Goal: Transaction & Acquisition: Purchase product/service

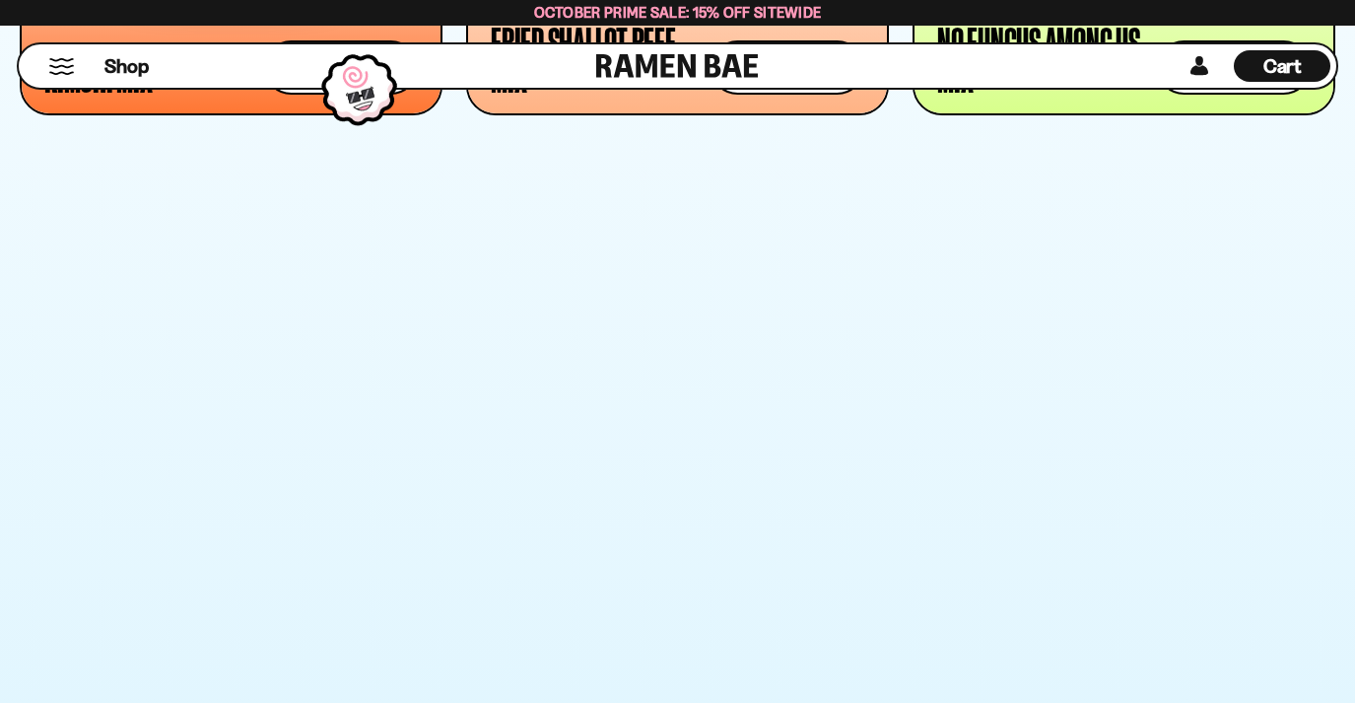
scroll to position [2219, 0]
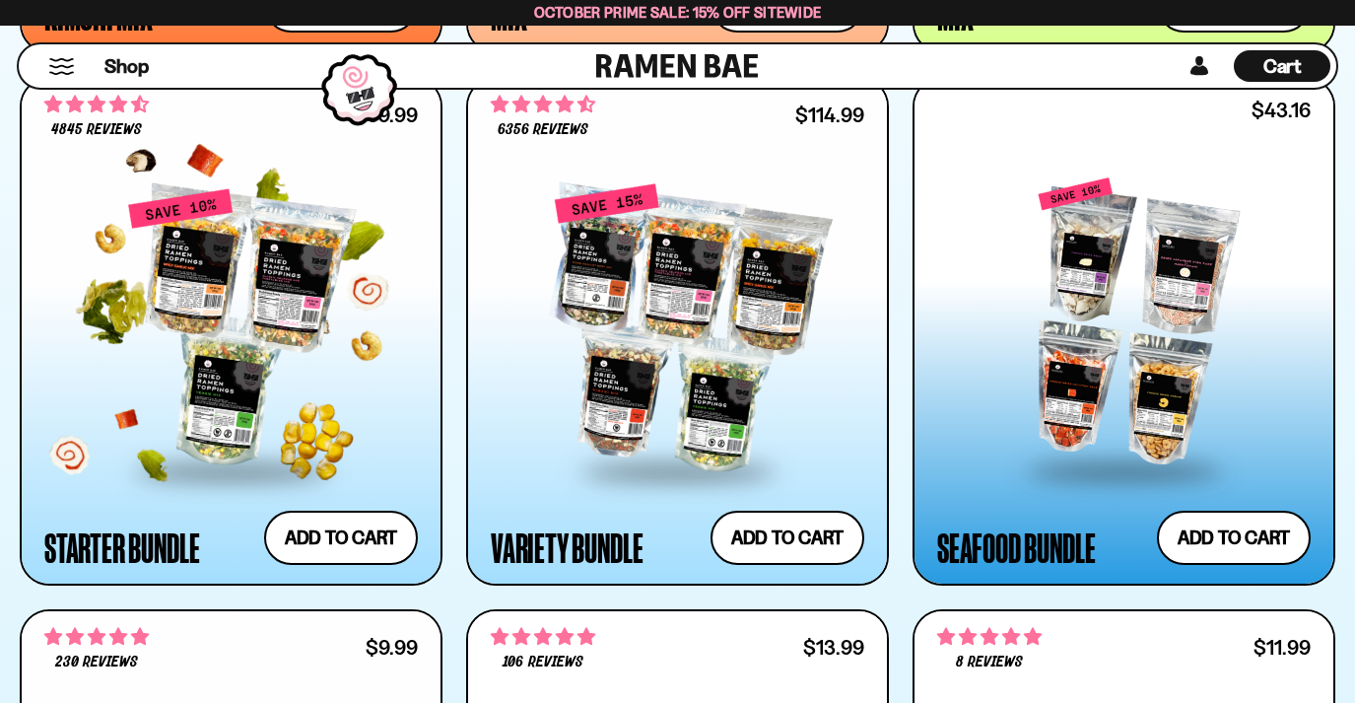
click at [303, 267] on div at bounding box center [230, 327] width 373 height 281
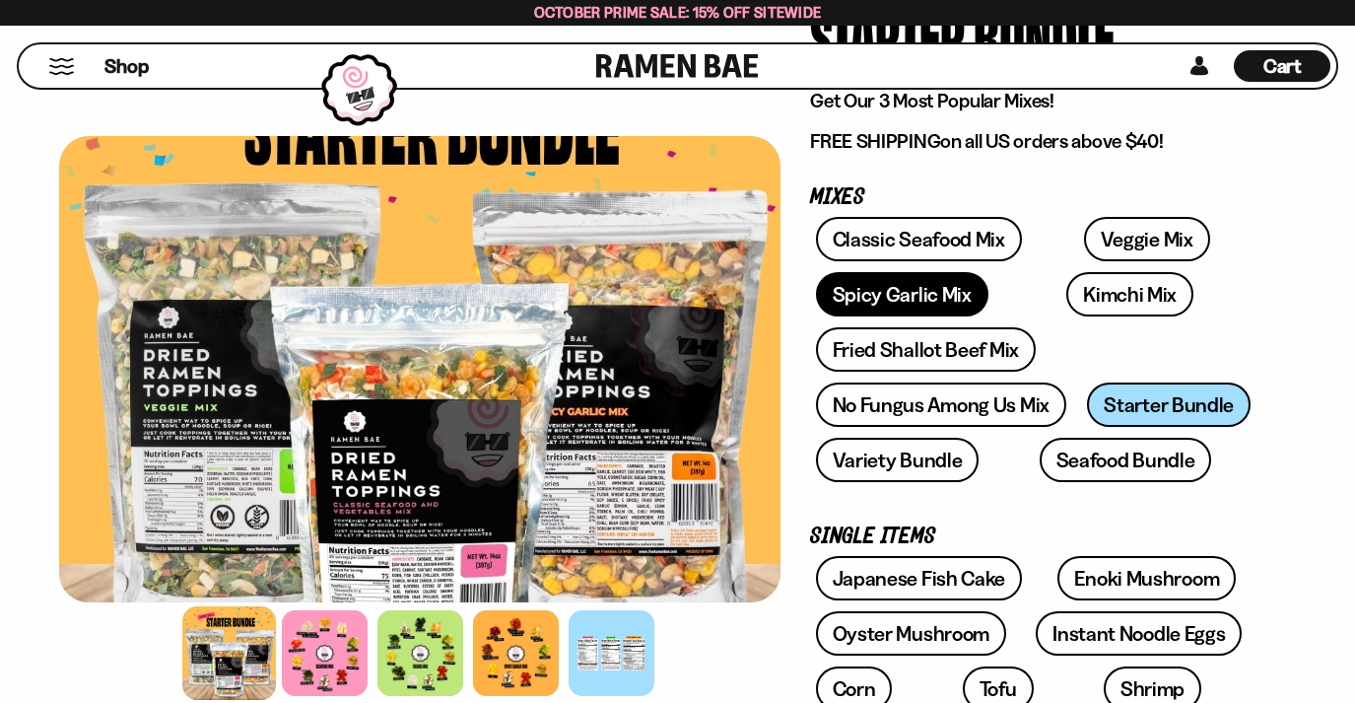
scroll to position [251, 0]
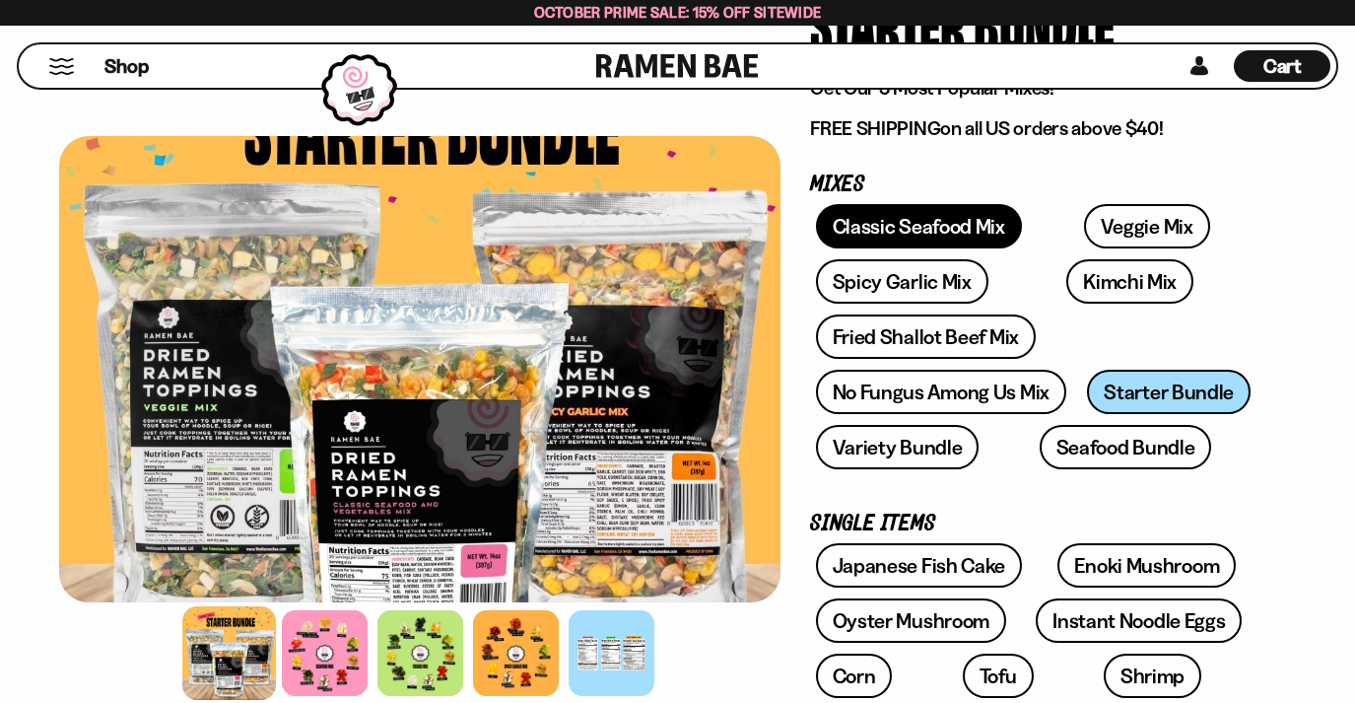
click at [915, 239] on link "Classic Seafood Mix" at bounding box center [919, 226] width 206 height 44
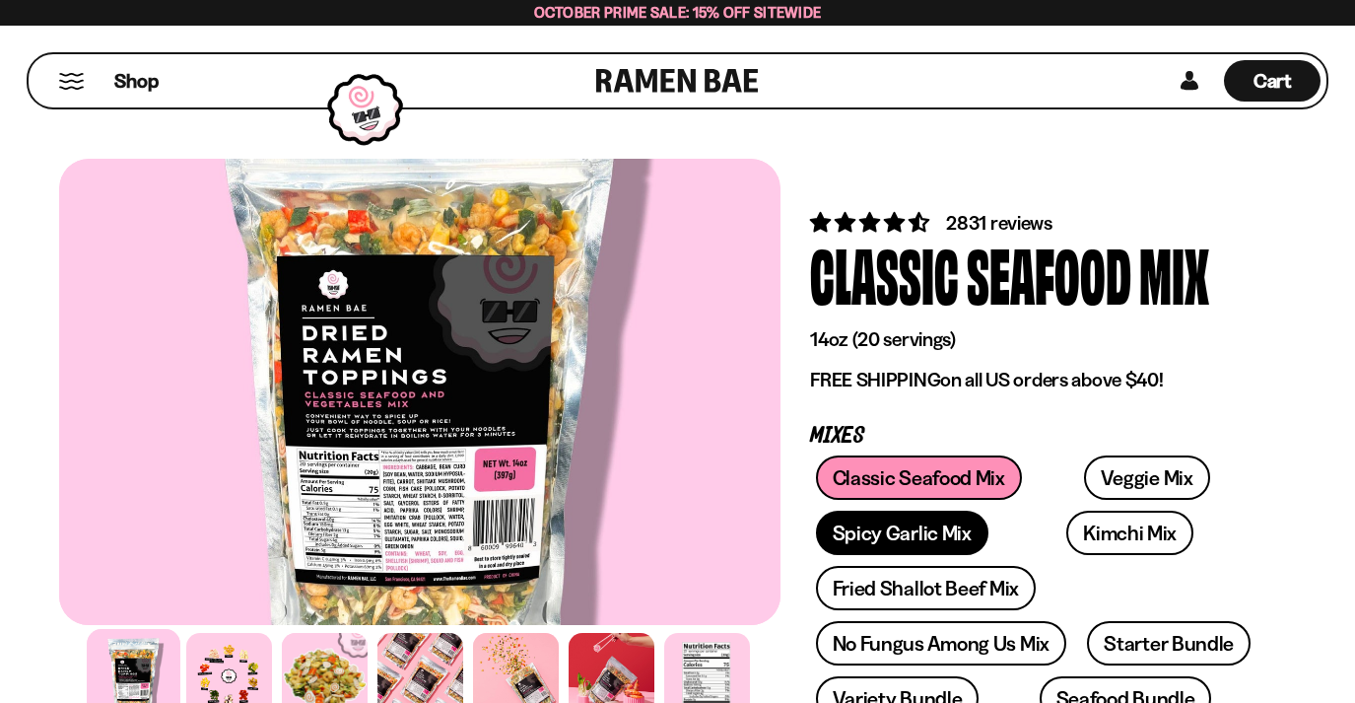
click at [927, 522] on link "Spicy Garlic Mix" at bounding box center [902, 532] width 172 height 44
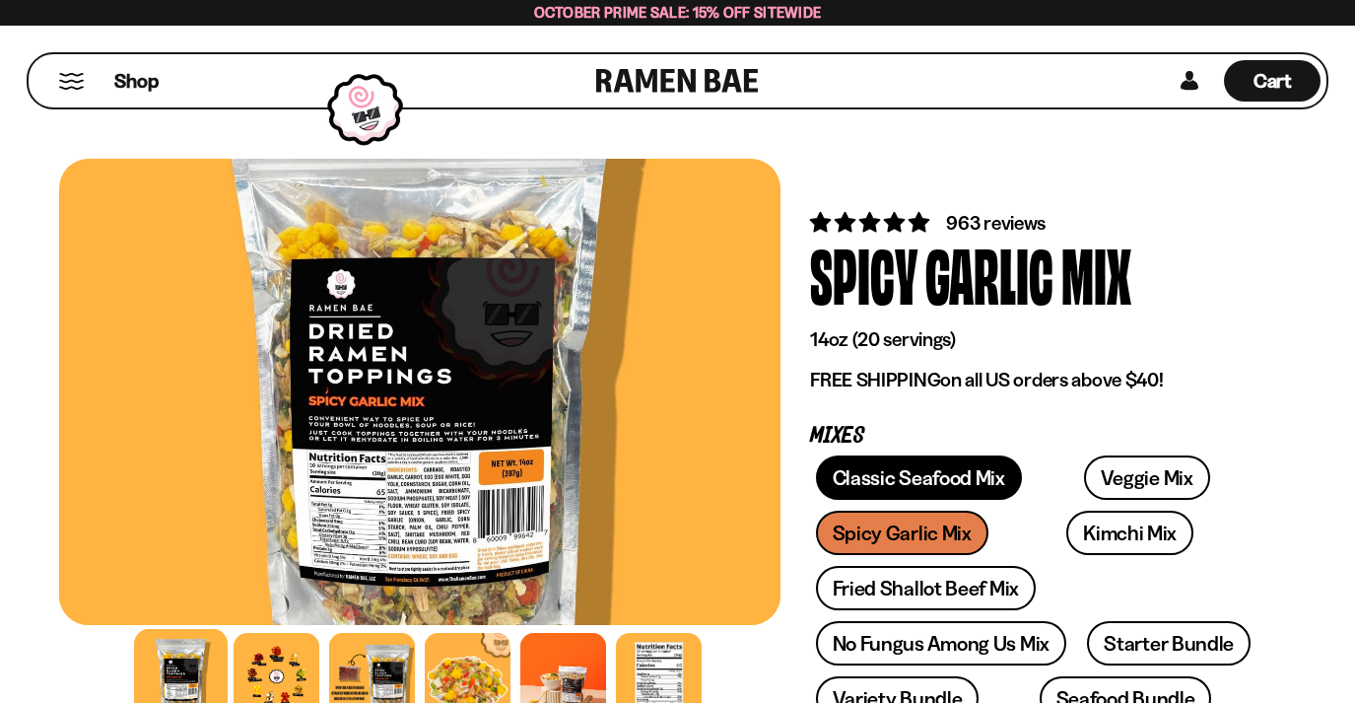
click at [928, 482] on link "Classic Seafood Mix" at bounding box center [919, 477] width 206 height 44
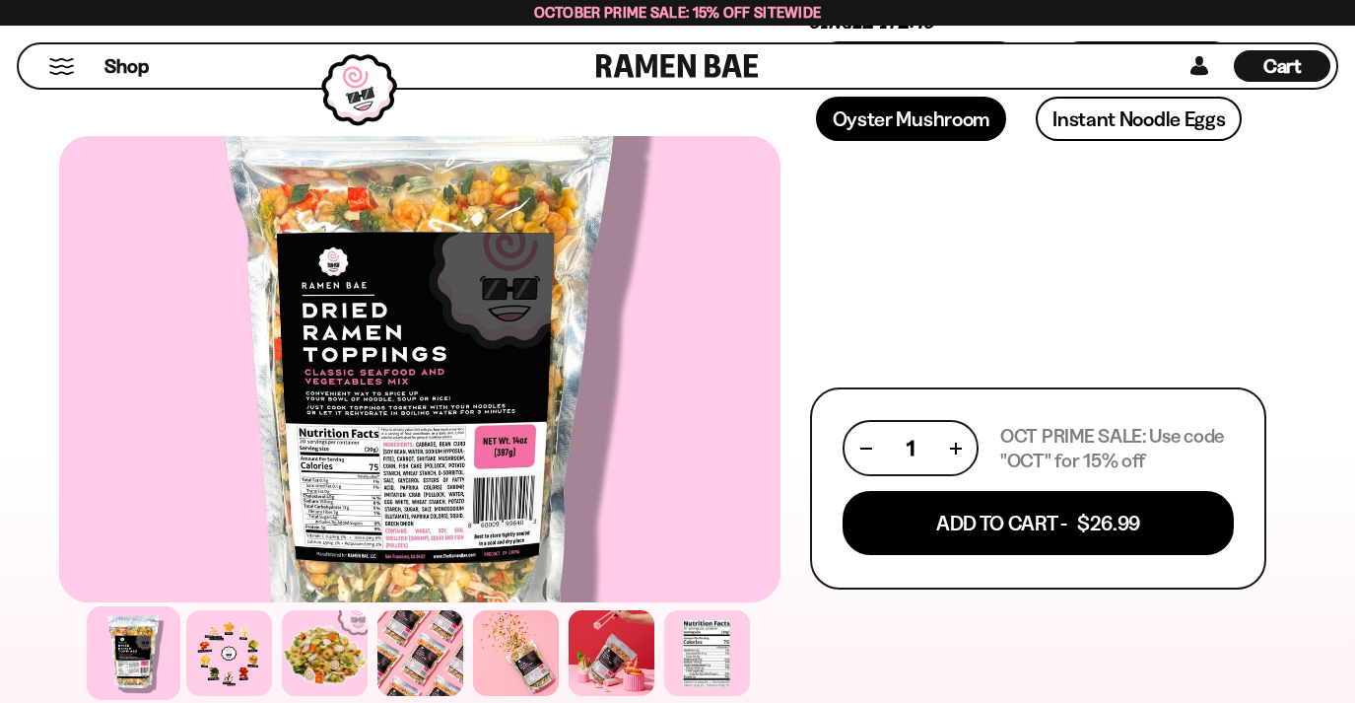
scroll to position [826, 0]
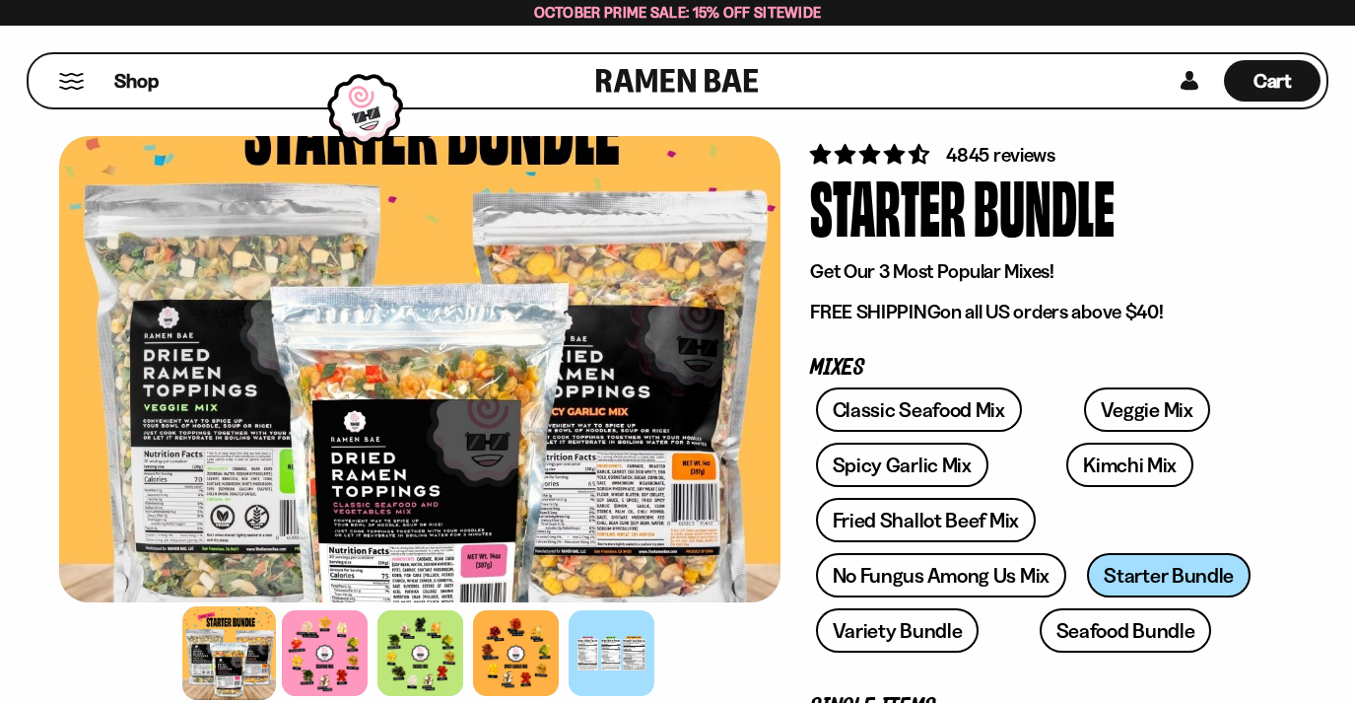
scroll to position [72, 0]
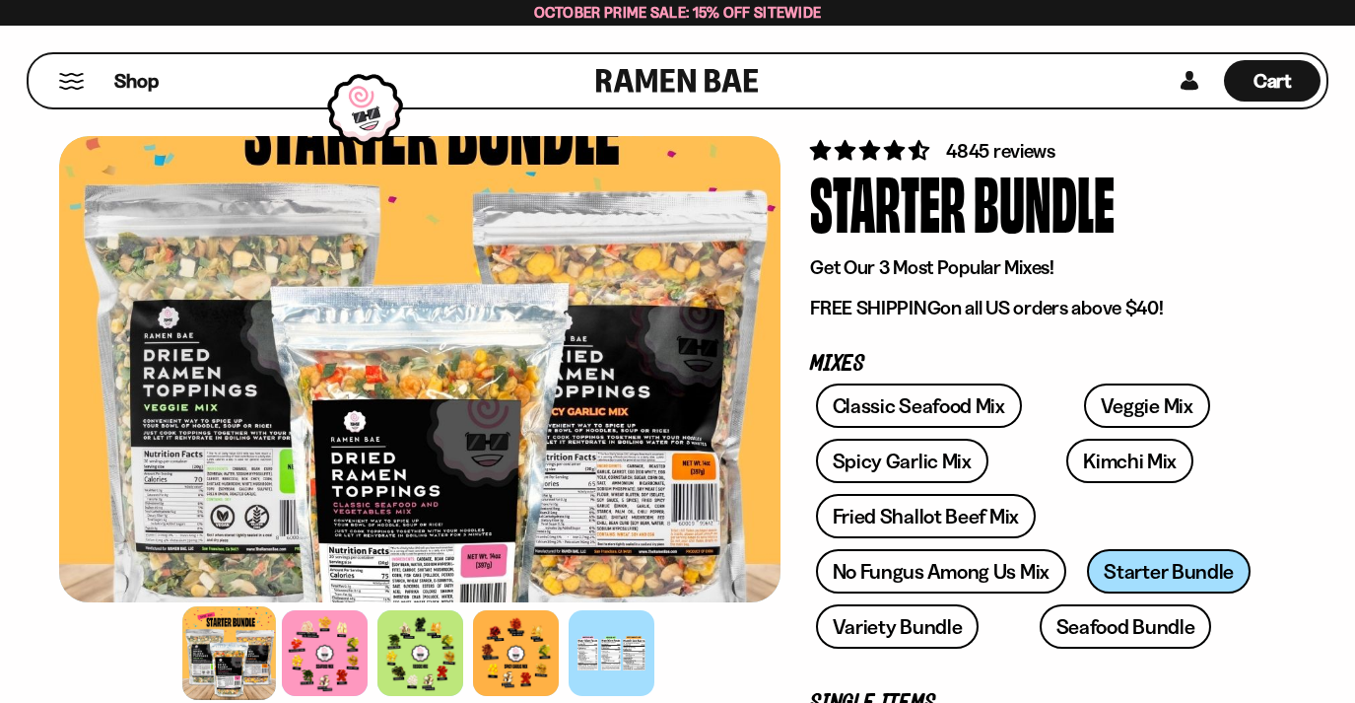
click at [1188, 574] on div "Classic Seafood Mix Veggie Mix Spicy Garlic Mix Kimchi Mix Fried Shallot Beef M…" at bounding box center [1038, 521] width 456 height 276
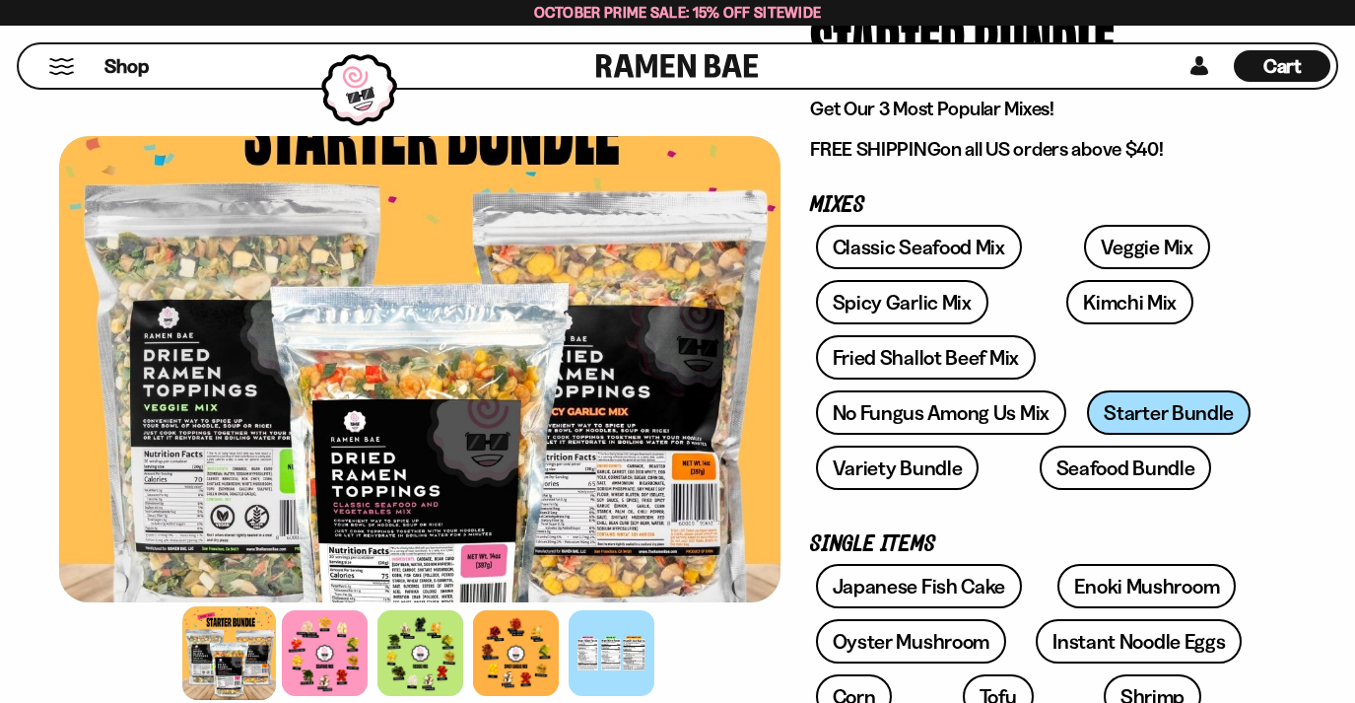
scroll to position [279, 0]
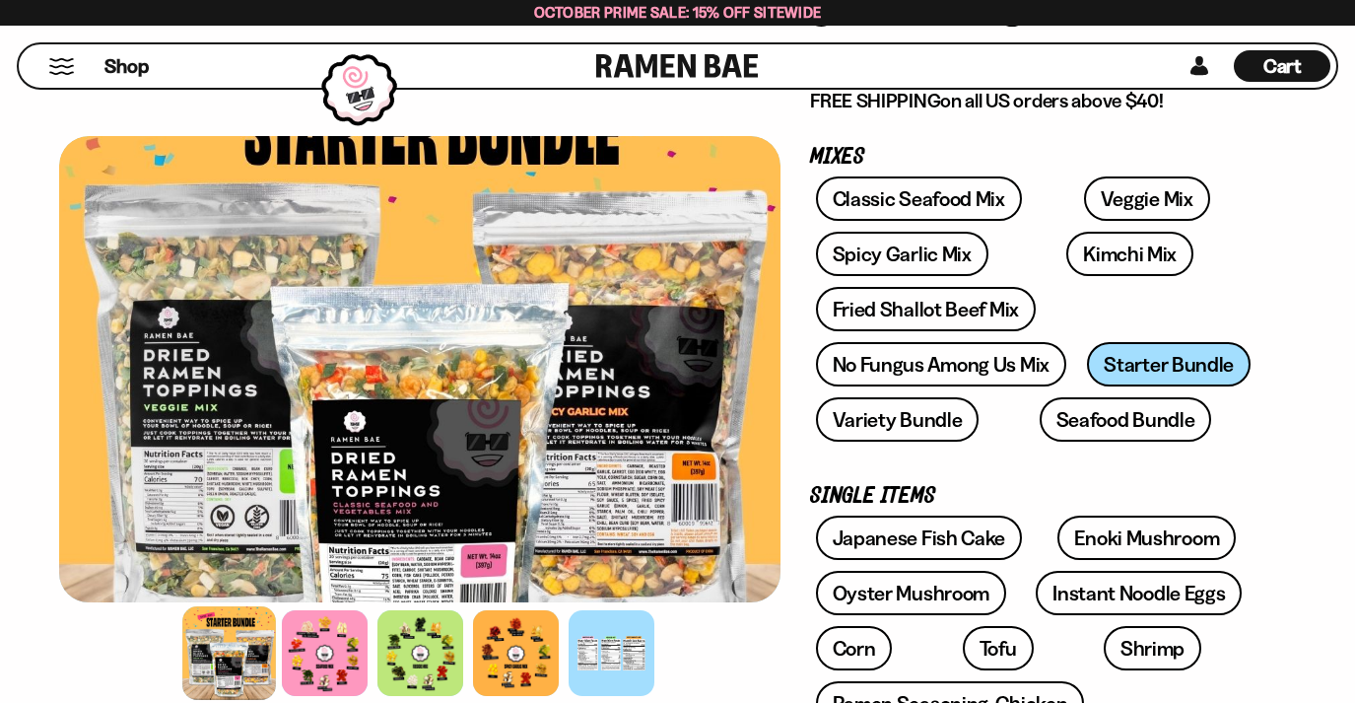
click at [1167, 373] on div "Classic Seafood Mix Veggie Mix Spicy Garlic Mix Kimchi Mix Fried Shallot Beef M…" at bounding box center [1038, 314] width 456 height 276
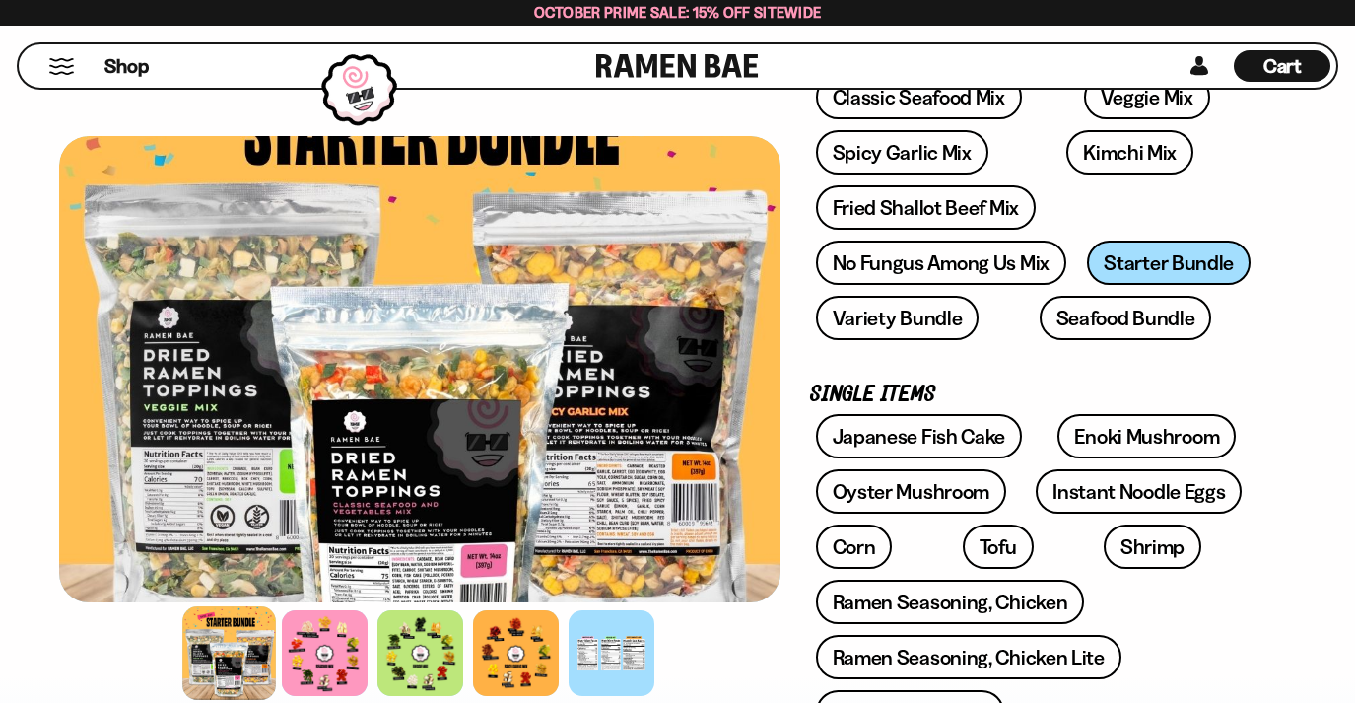
scroll to position [384, 0]
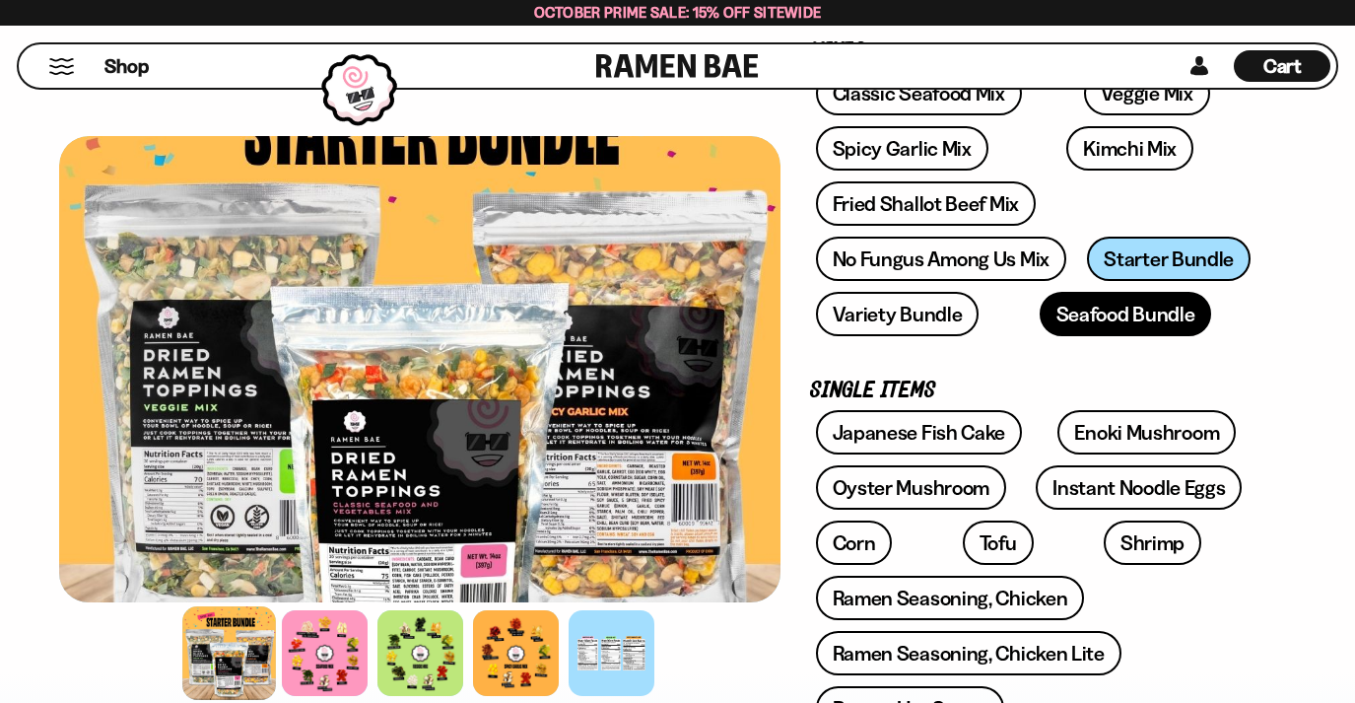
click at [1099, 322] on link "Seafood Bundle" at bounding box center [1126, 314] width 172 height 44
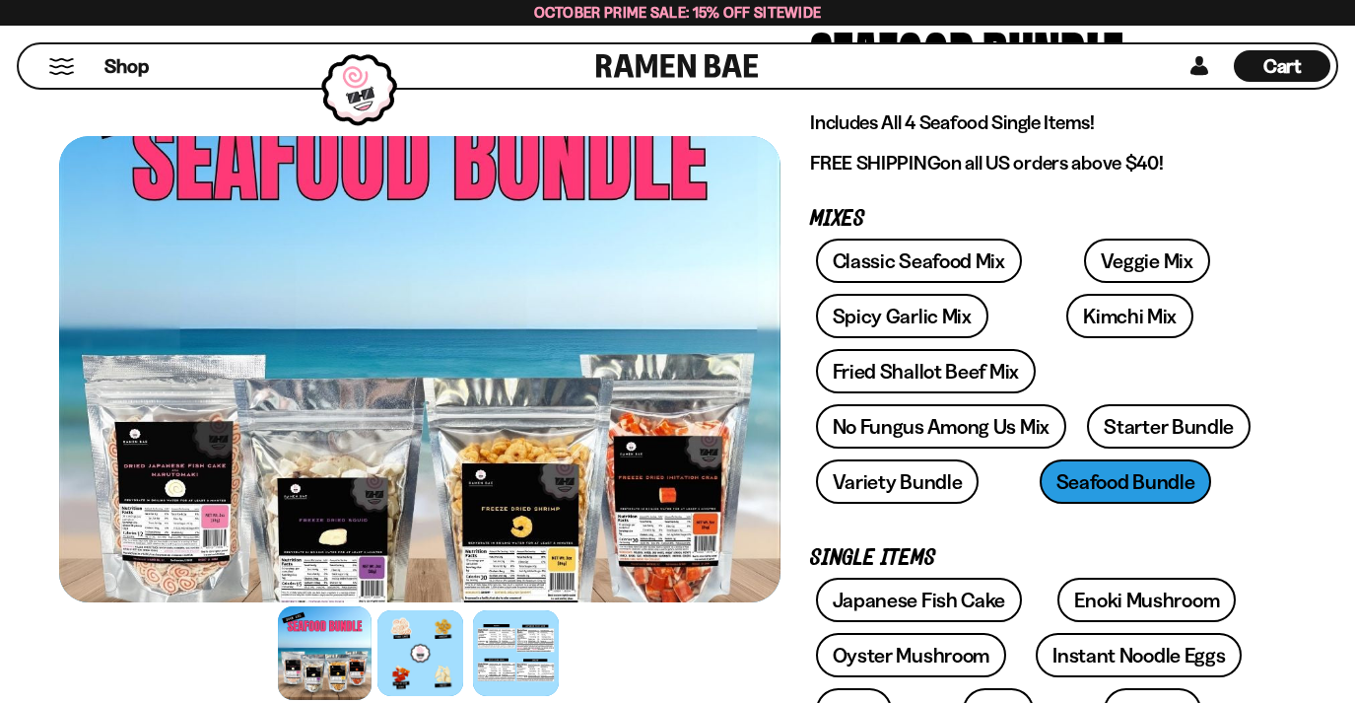
scroll to position [190, 0]
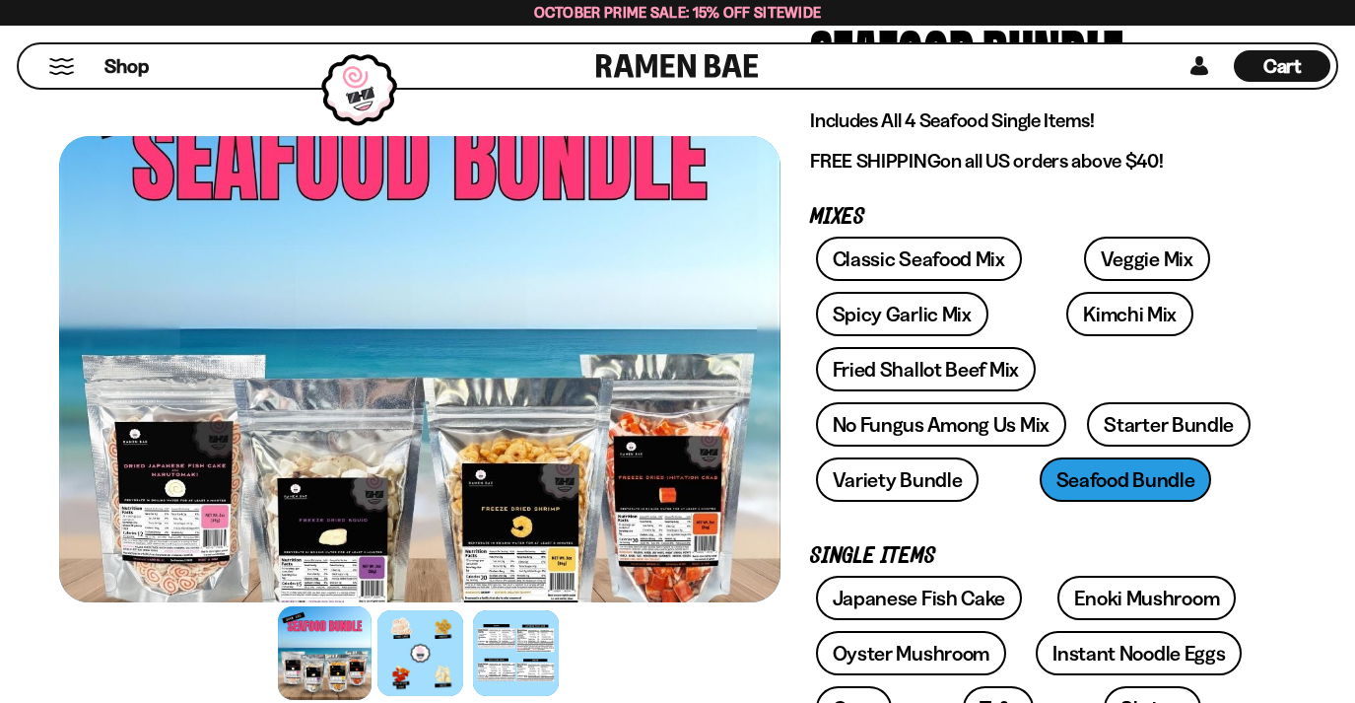
click at [342, 626] on div at bounding box center [325, 653] width 94 height 94
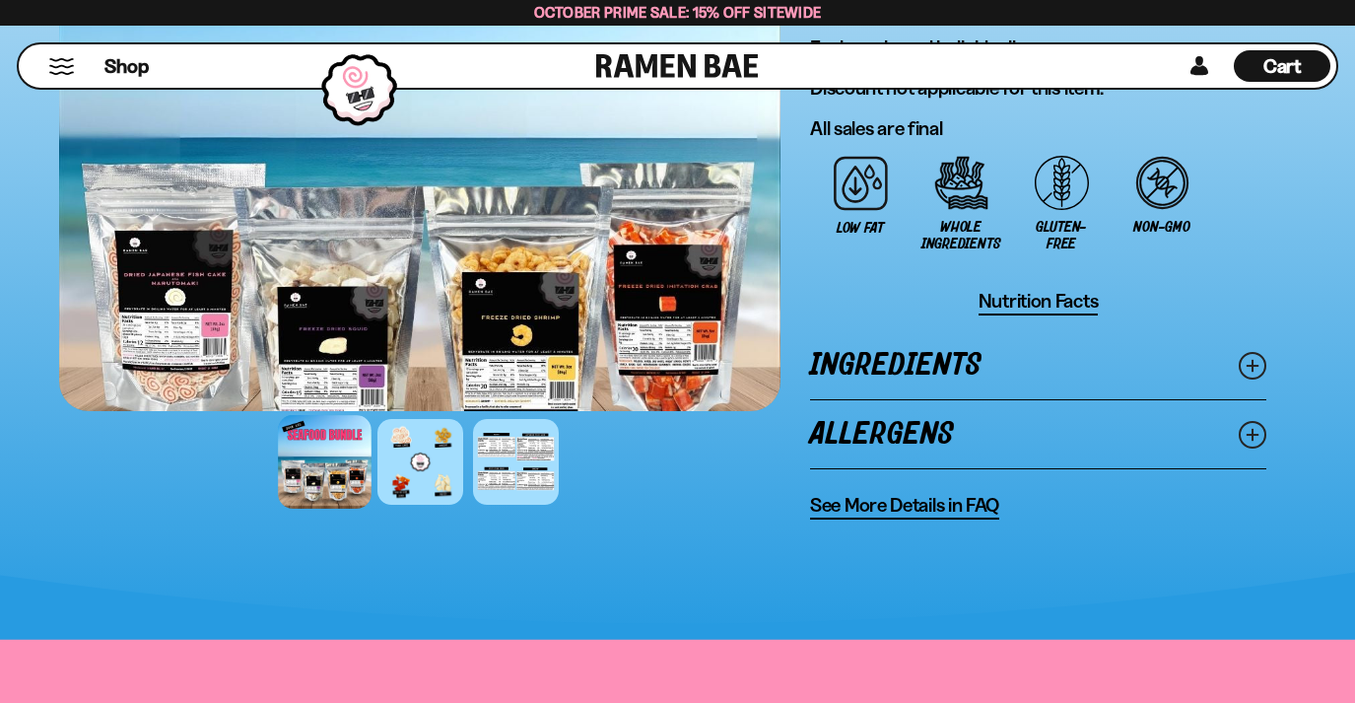
scroll to position [1520, 0]
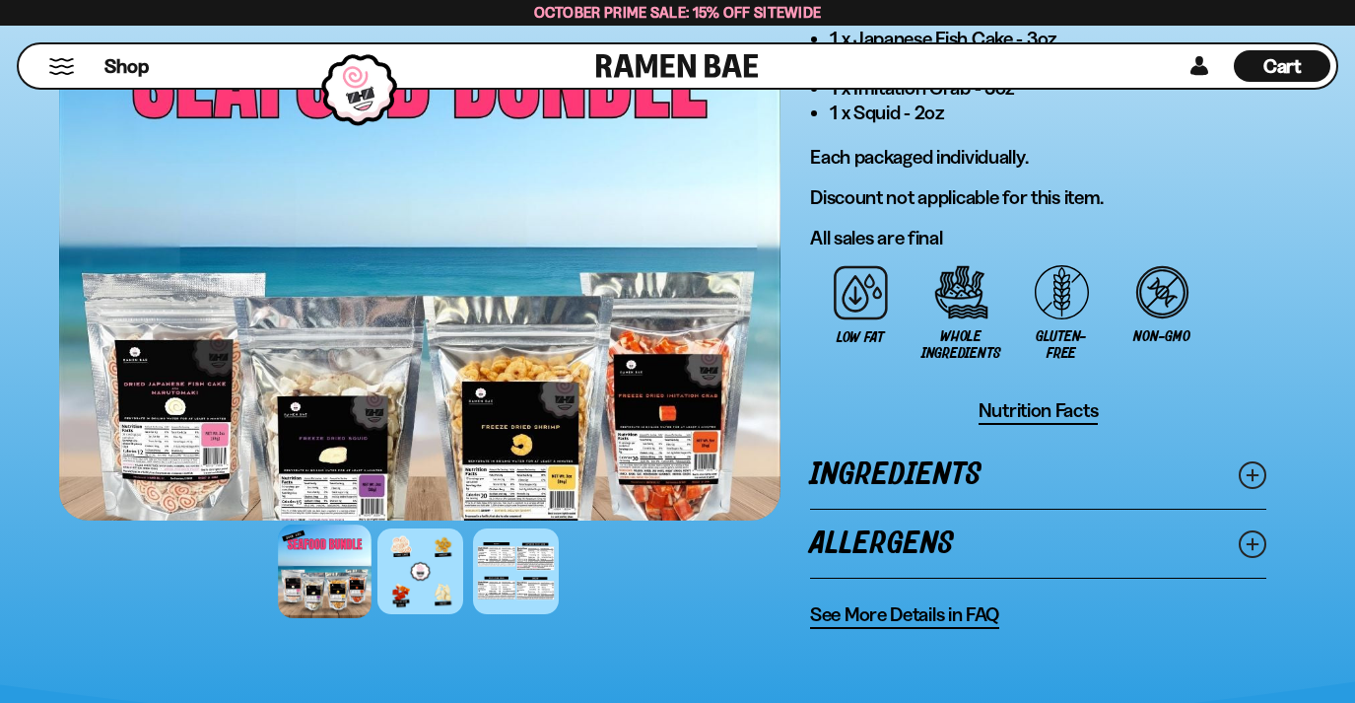
click at [285, 566] on div at bounding box center [325, 571] width 94 height 94
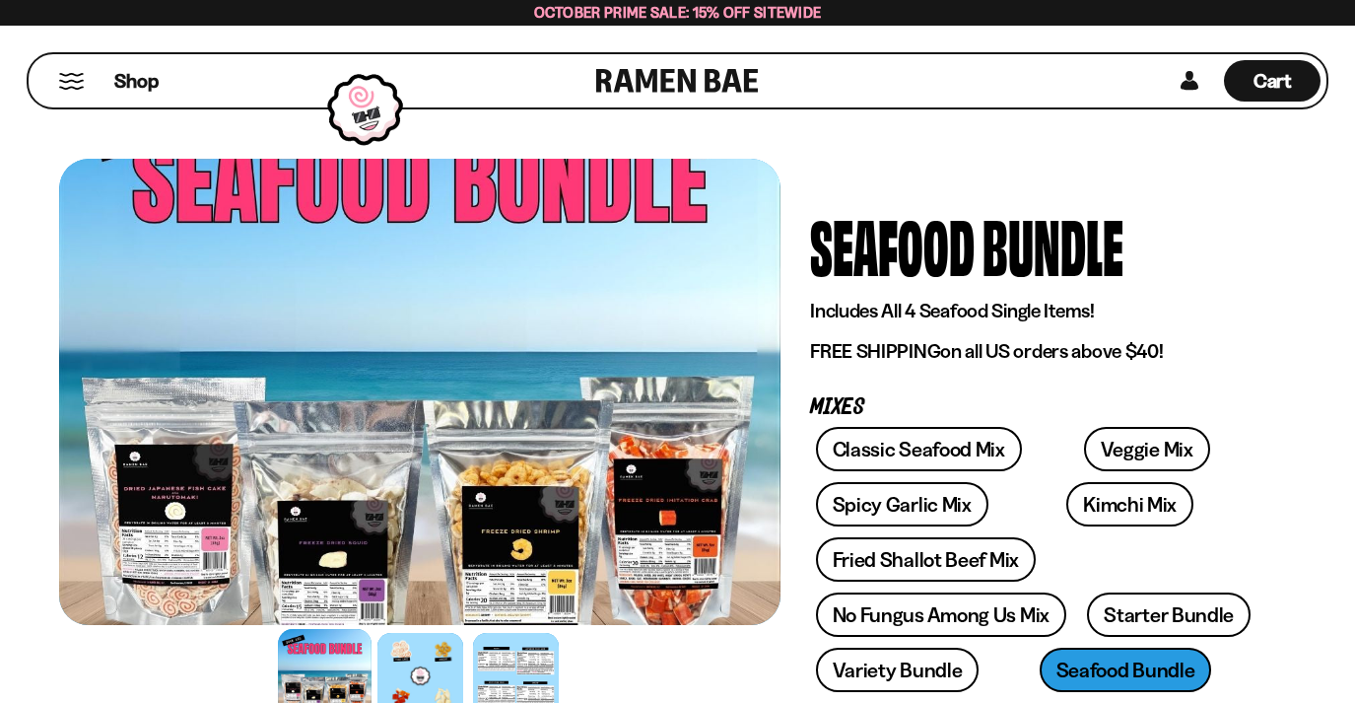
scroll to position [0, 0]
click at [115, 94] on span "Shop" at bounding box center [136, 81] width 48 height 30
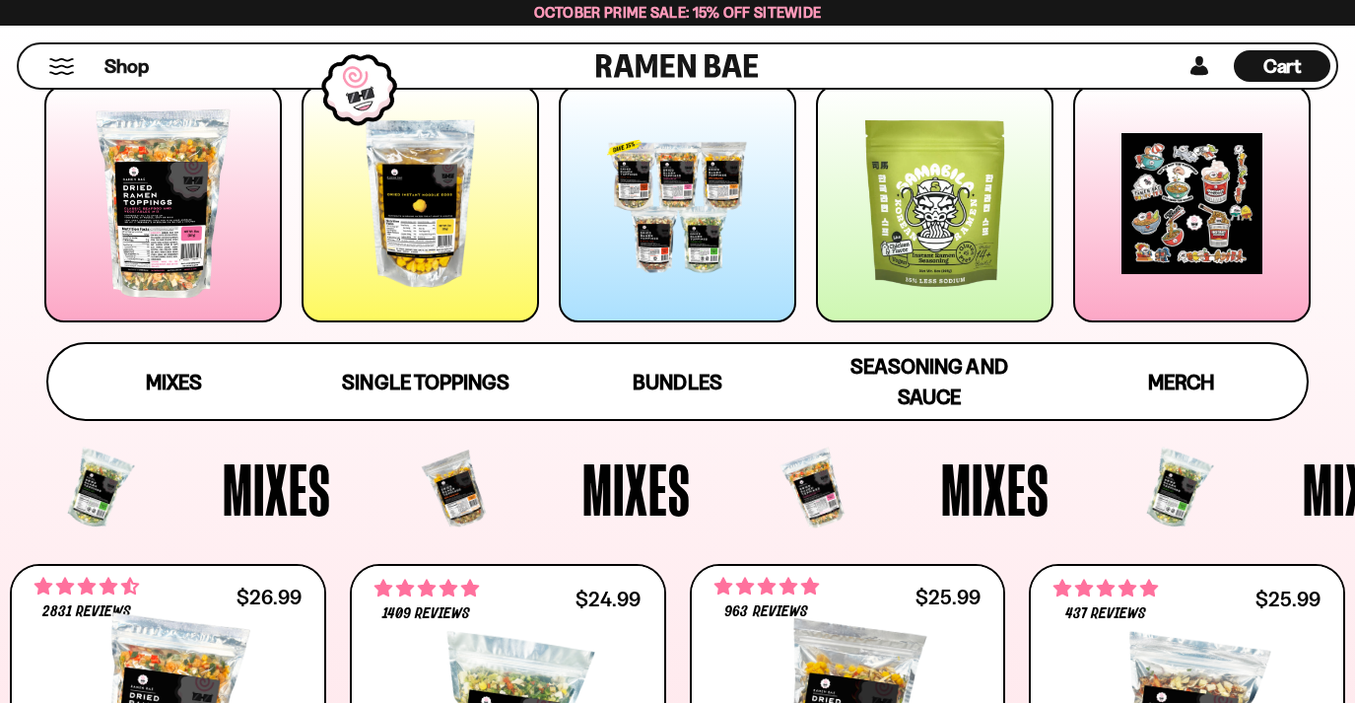
scroll to position [320, 1]
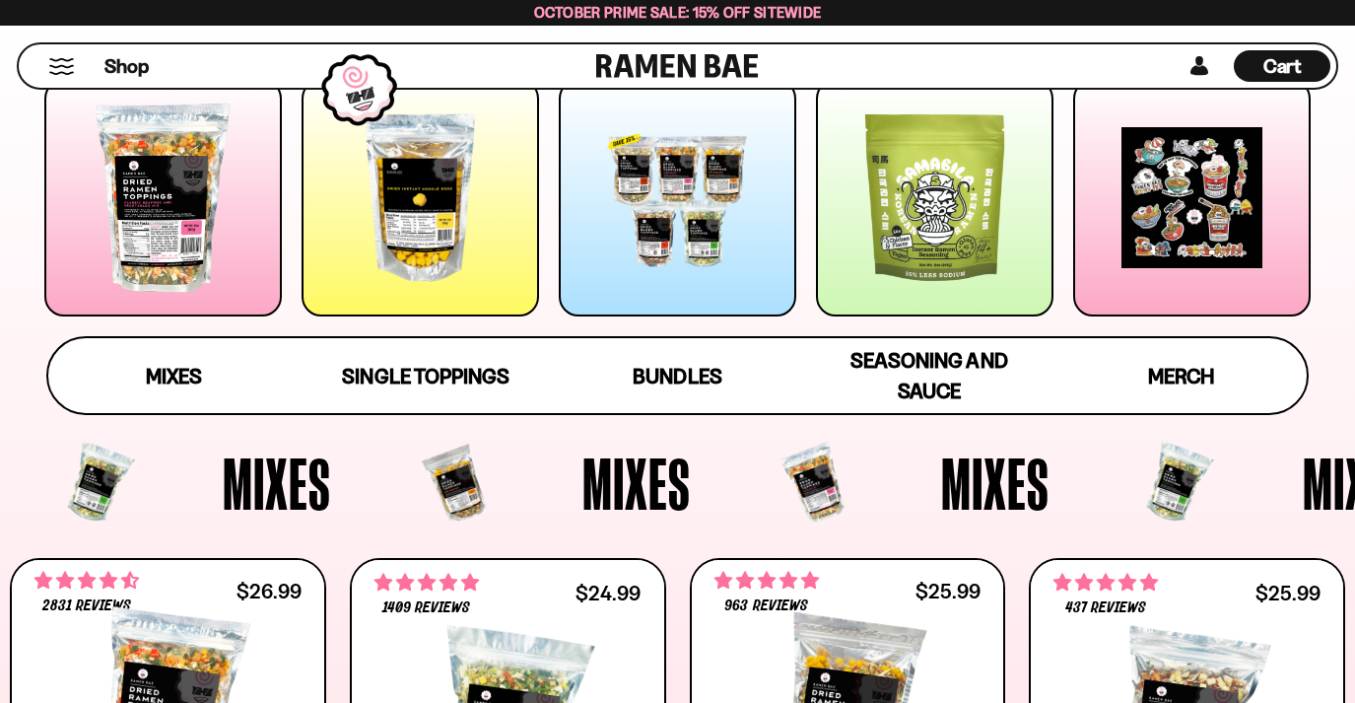
click at [666, 235] on div at bounding box center [677, 197] width 237 height 237
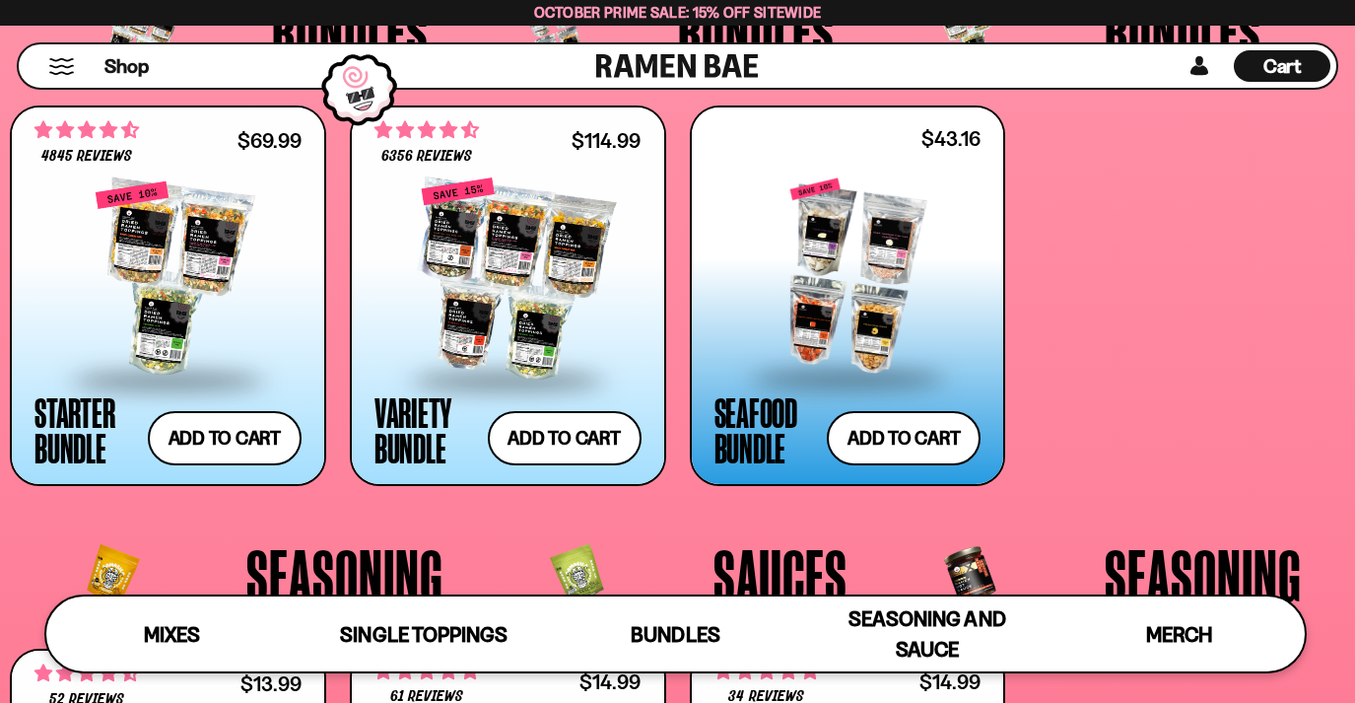
scroll to position [3857, 0]
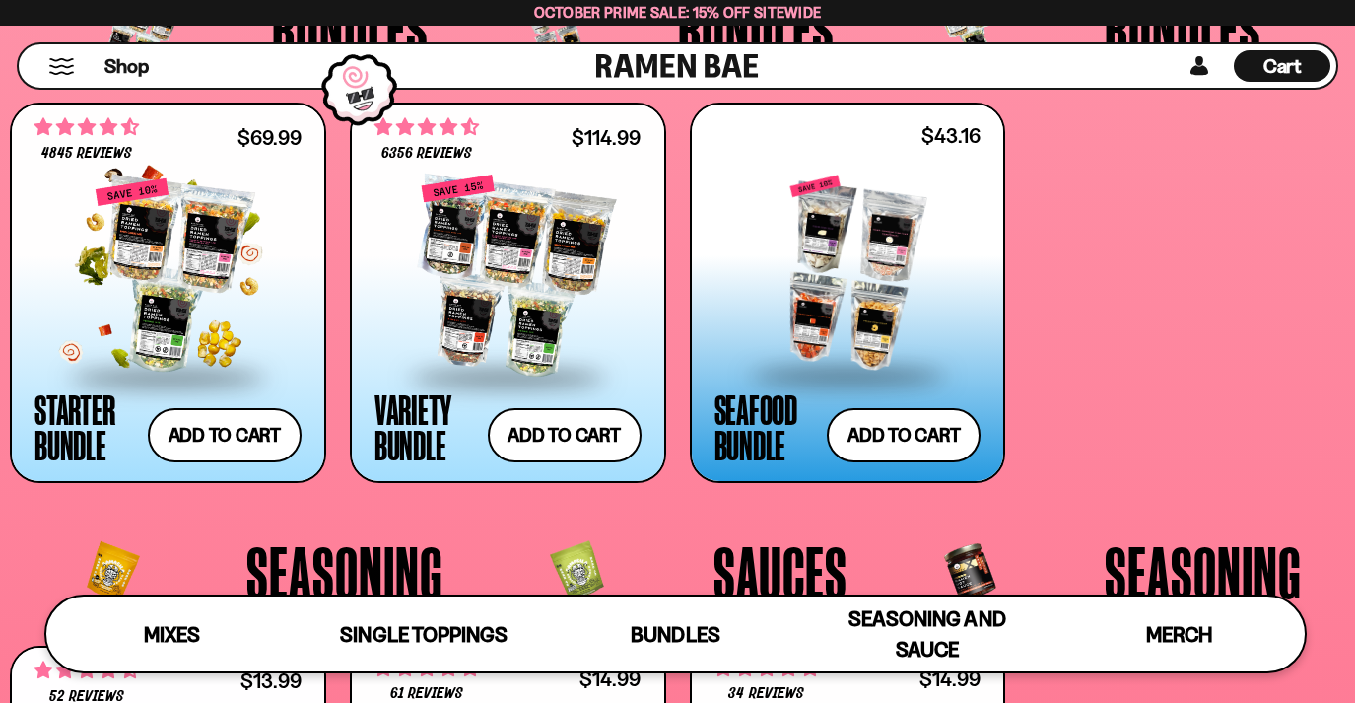
click at [200, 316] on div at bounding box center [167, 275] width 267 height 197
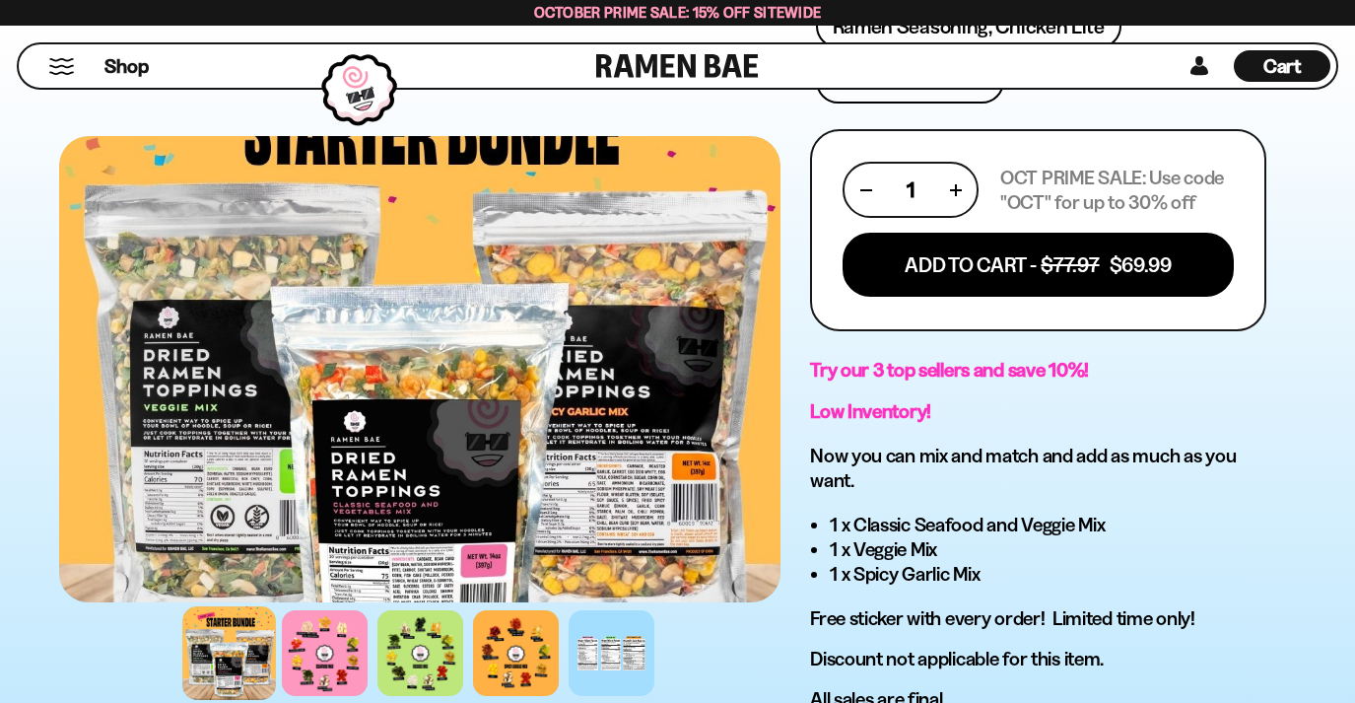
scroll to position [1006, 0]
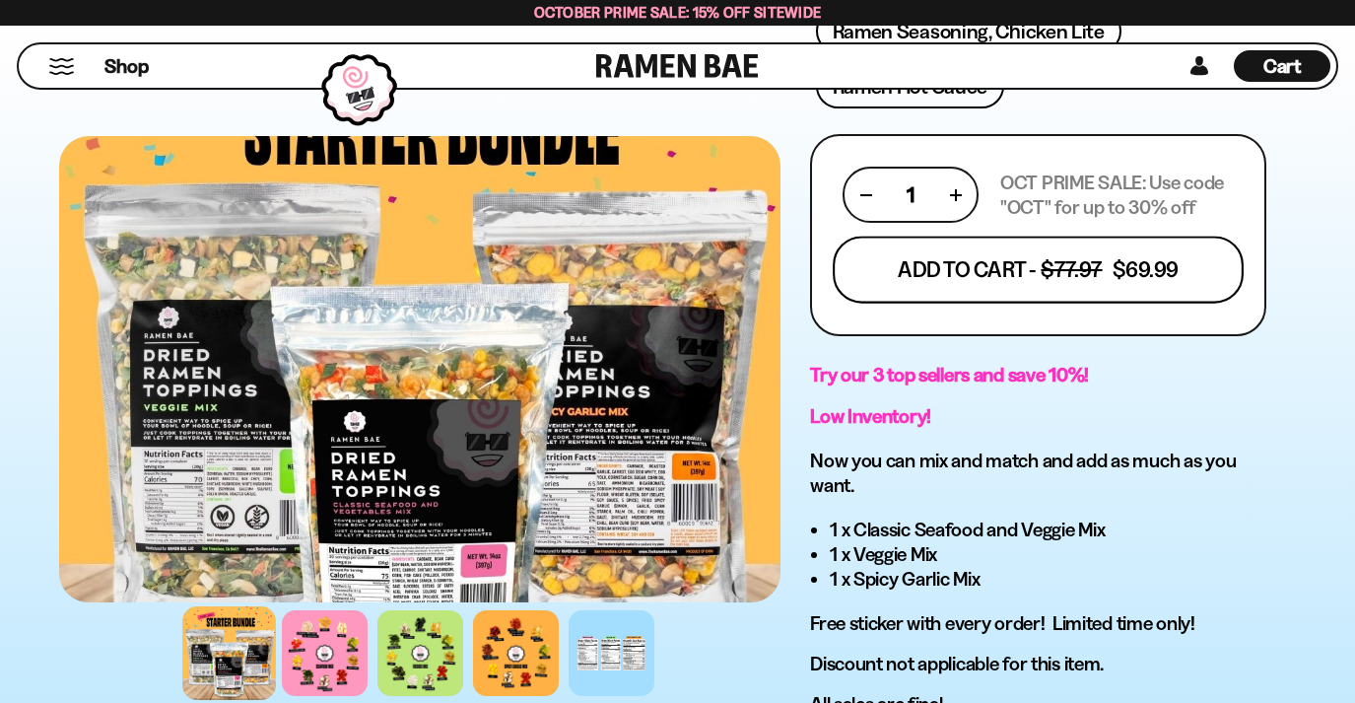
click at [1002, 276] on button "Add To Cart - $77.97 $69.99" at bounding box center [1038, 269] width 411 height 67
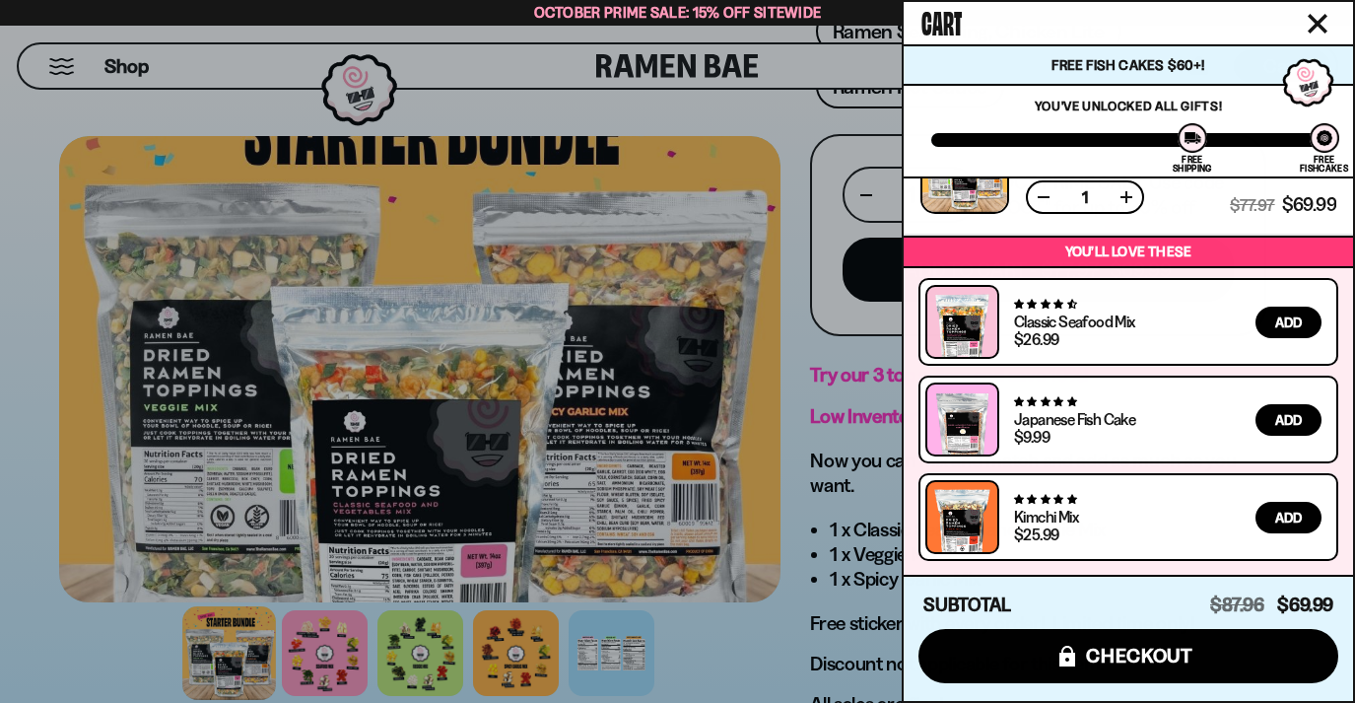
scroll to position [203, 0]
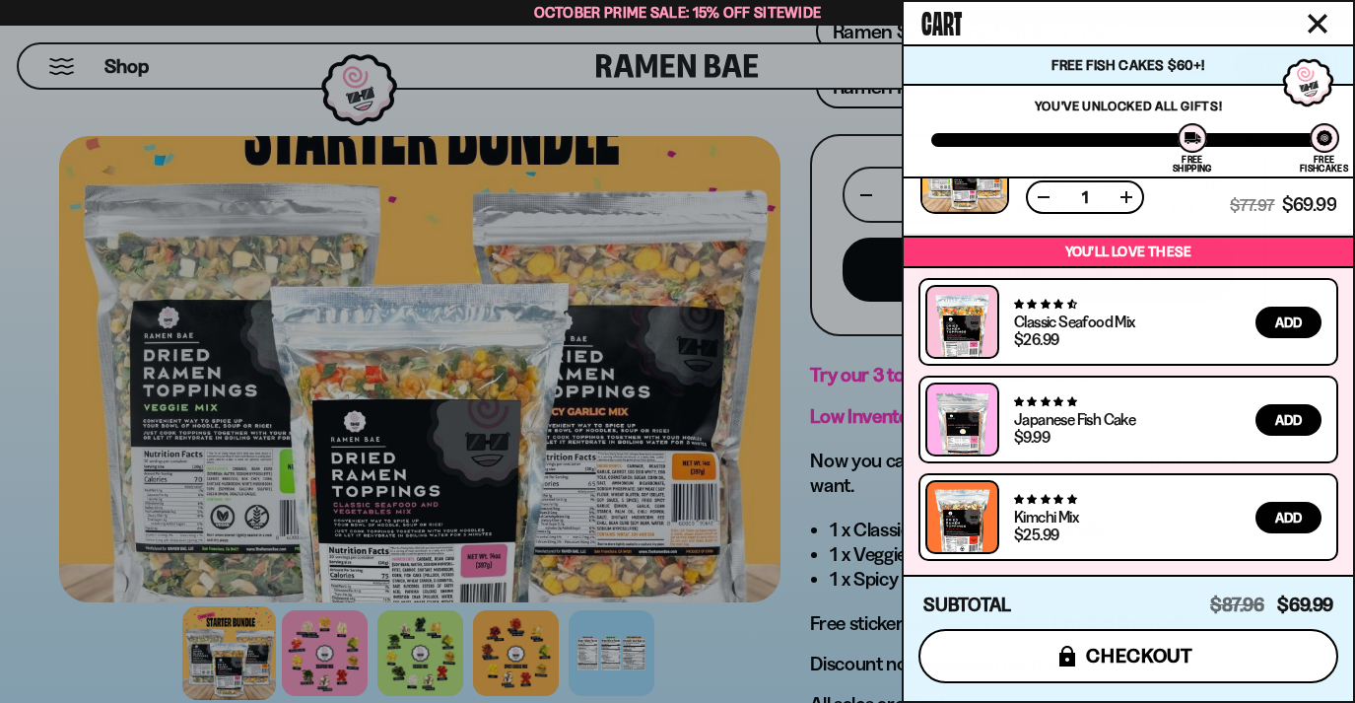
click at [1204, 648] on button "icons8-lock checkout" at bounding box center [1128, 656] width 420 height 54
